Goal: Check status: Check status

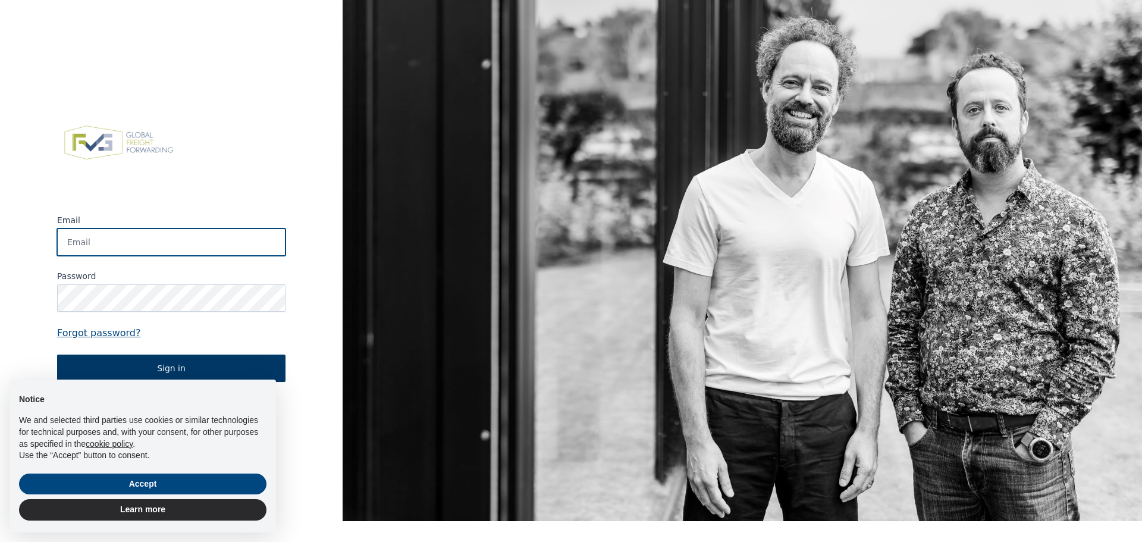
type input "[EMAIL_ADDRESS][DOMAIN_NAME]"
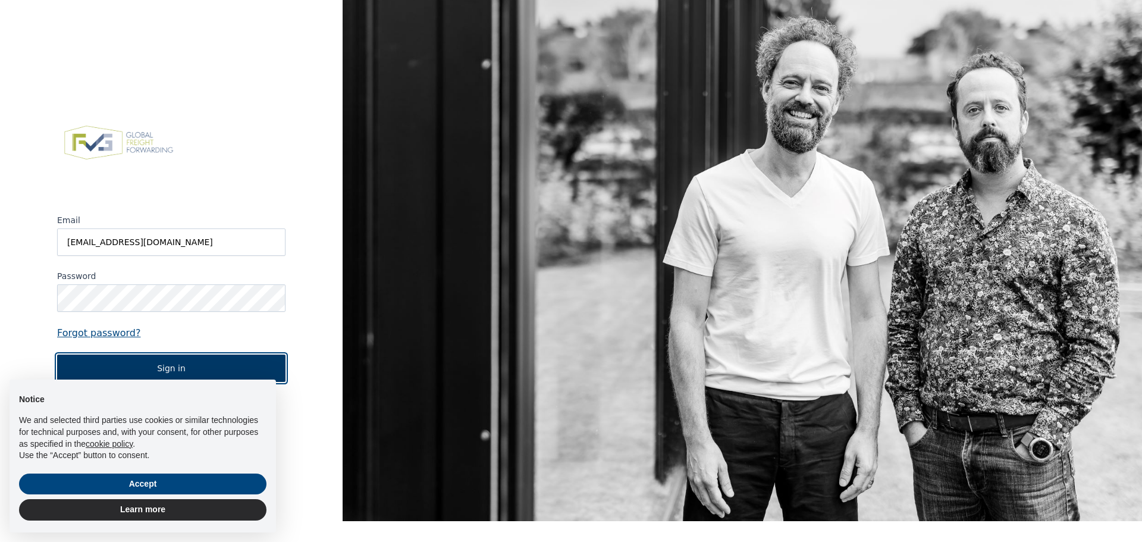
click at [178, 365] on button "Sign in" at bounding box center [171, 367] width 228 height 27
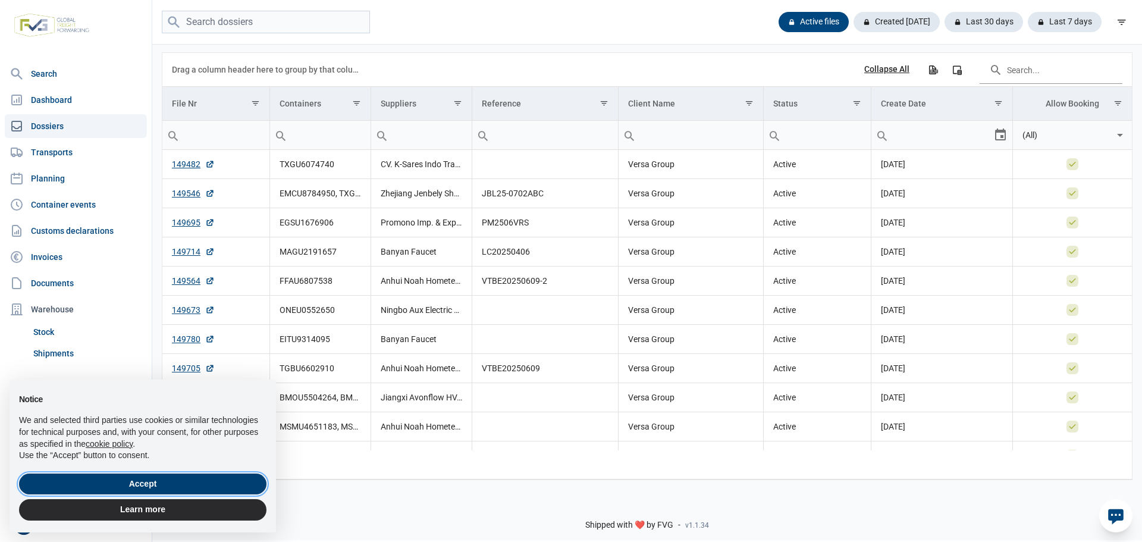
click at [191, 484] on button "Accept" at bounding box center [142, 483] width 247 height 21
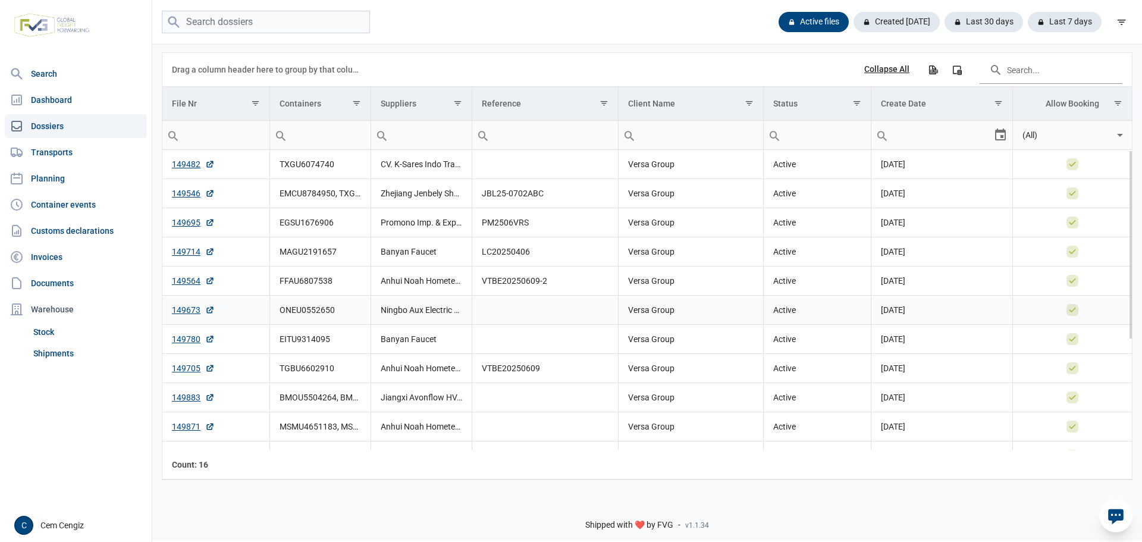
click at [407, 310] on td "Ningbo Aux Electric Co., Ltd." at bounding box center [421, 310] width 101 height 29
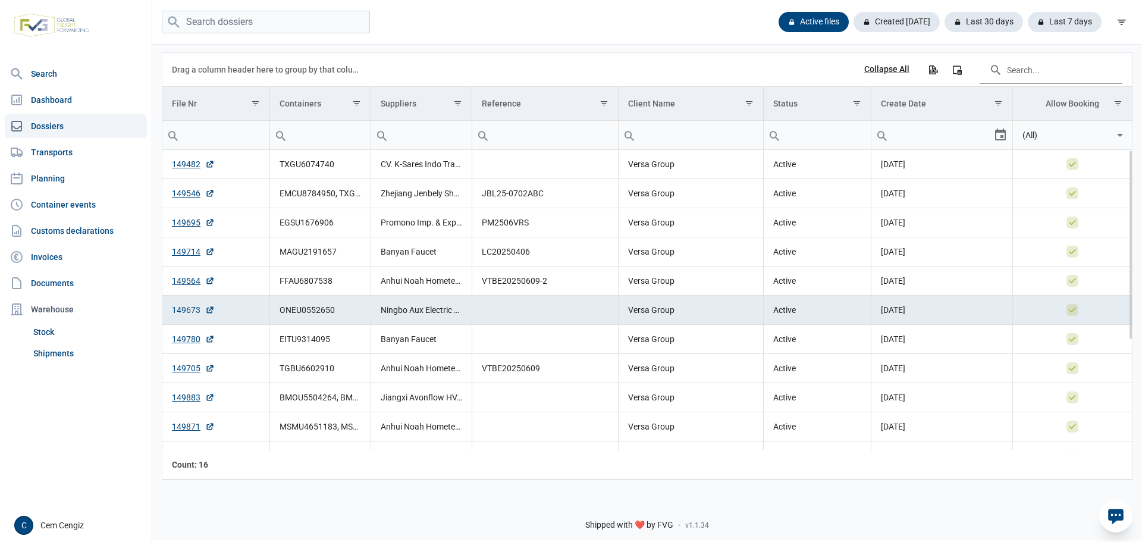
click at [186, 312] on link "149673" at bounding box center [193, 310] width 43 height 12
